Goal: Navigation & Orientation: Go to known website

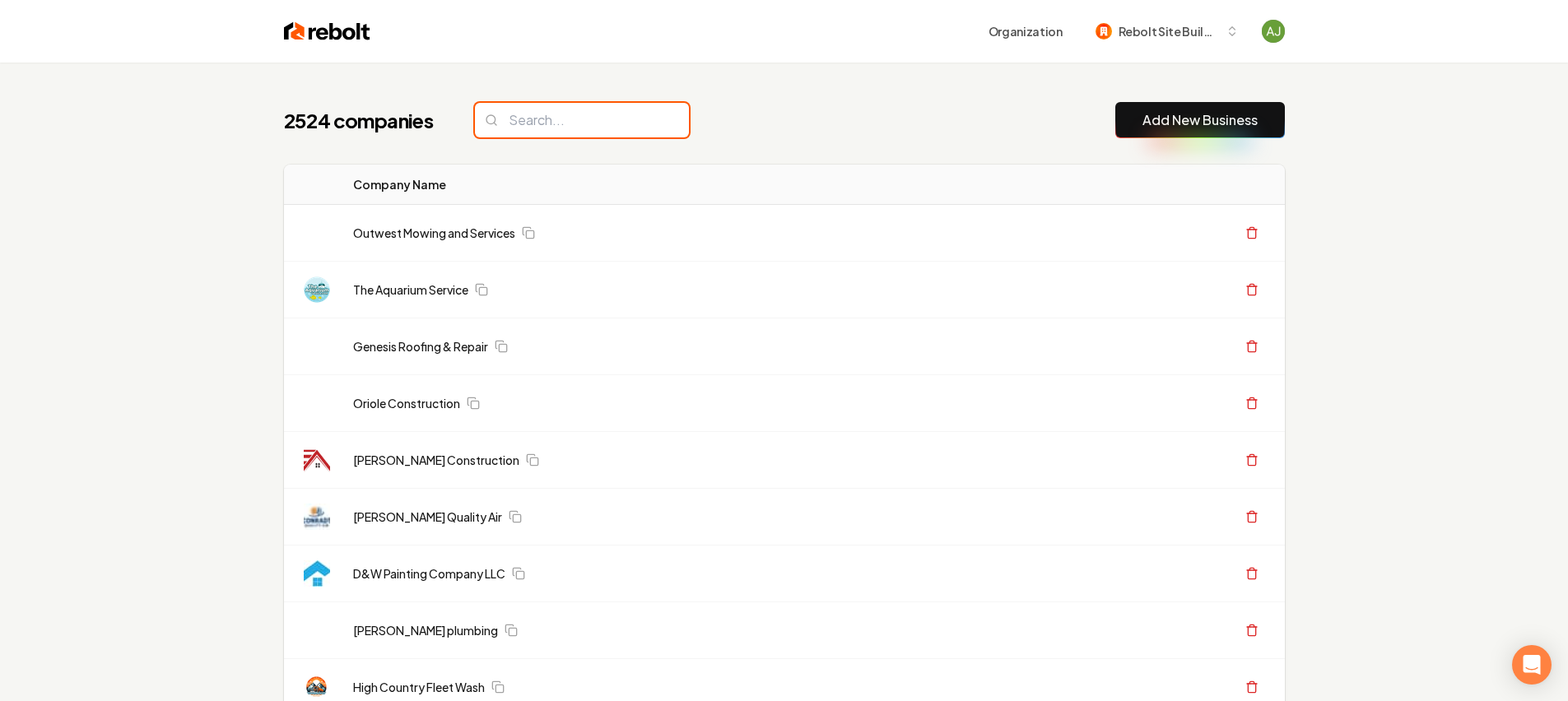
click at [539, 124] on input "search" at bounding box center [582, 120] width 214 height 35
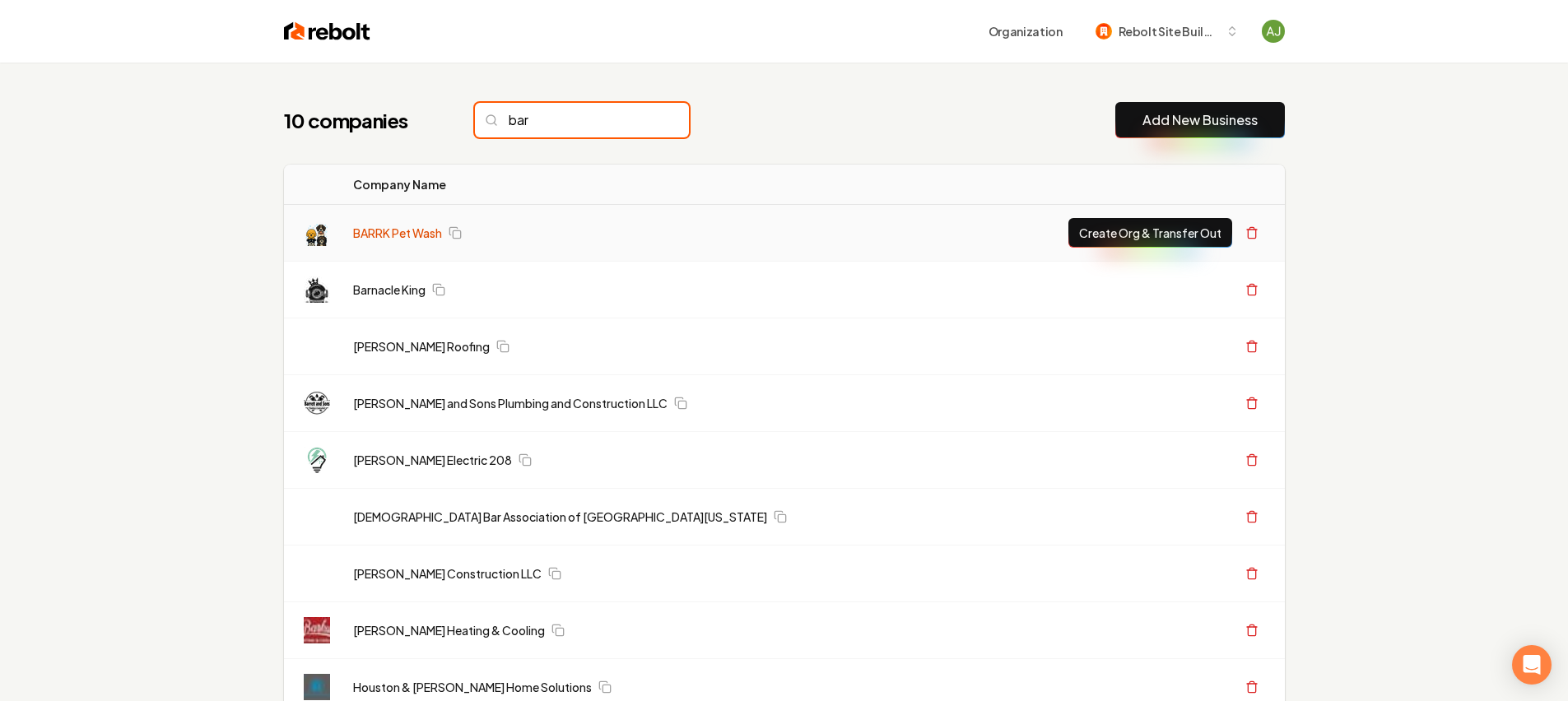
type input "bar"
click at [411, 228] on link "BARRK Pet Wash" at bounding box center [398, 233] width 89 height 16
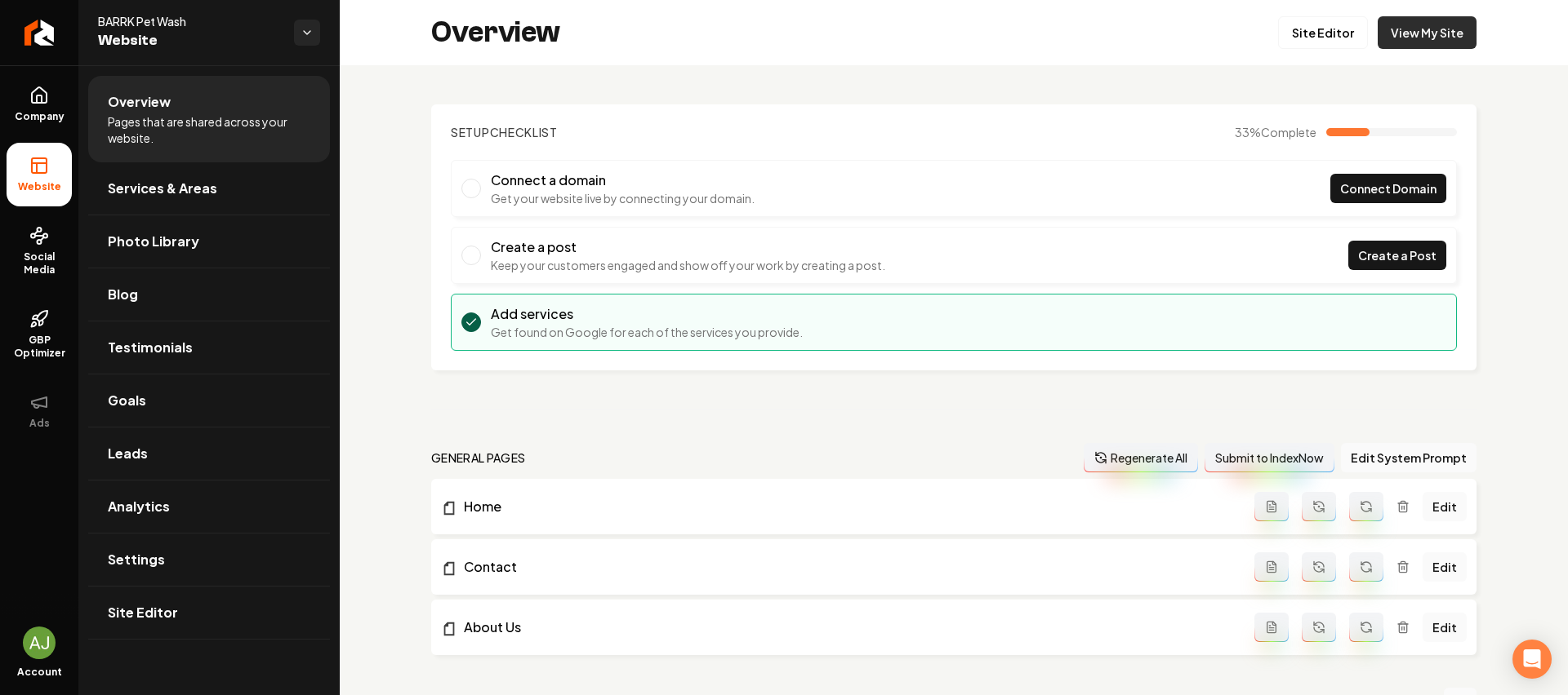
click at [1418, 41] on link "View My Site" at bounding box center [1426, 32] width 98 height 32
click at [1283, 32] on link "Site Editor" at bounding box center [1322, 32] width 89 height 32
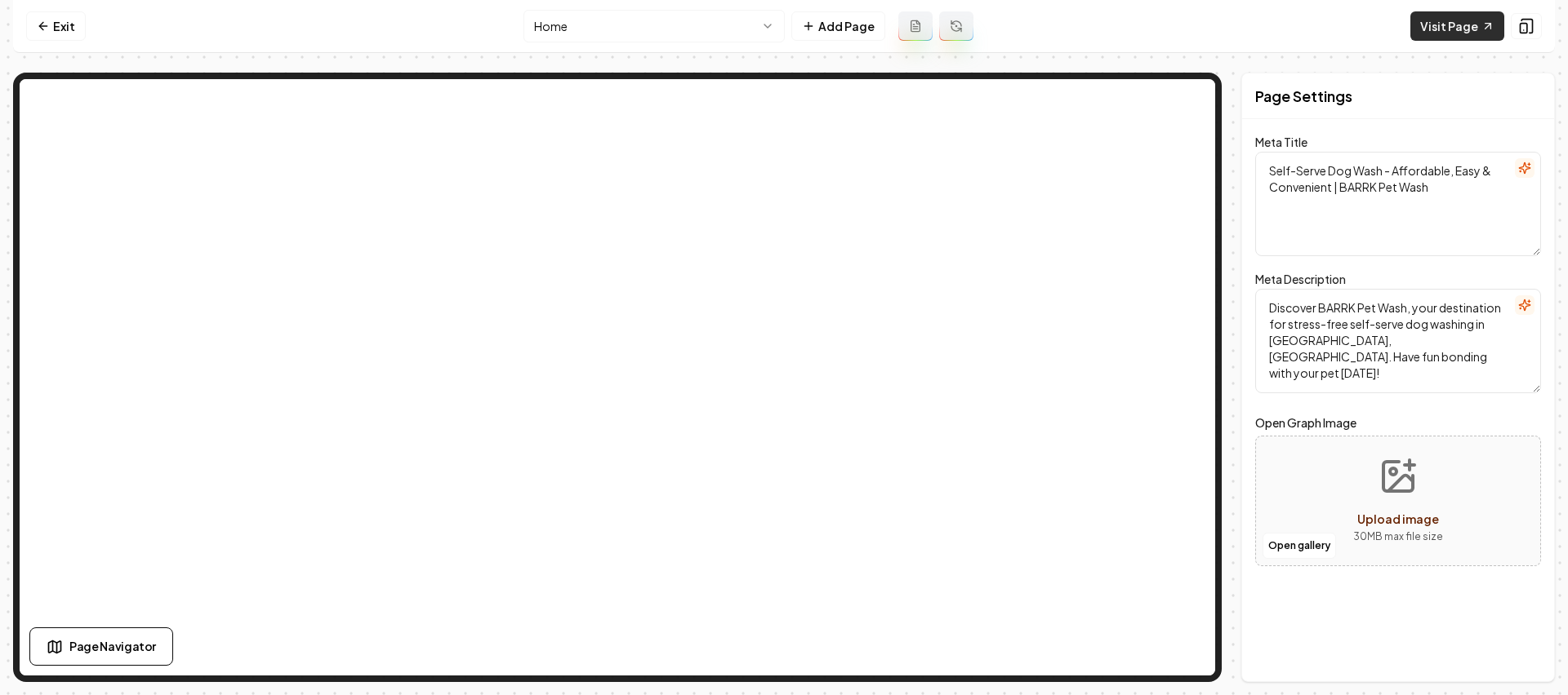
click at [1459, 23] on link "Visit Page" at bounding box center [1457, 26] width 94 height 30
